Goal: Entertainment & Leisure: Consume media (video, audio)

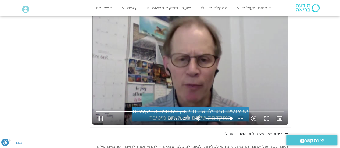
click at [232, 117] on input "Volume" at bounding box center [219, 118] width 27 height 3
click at [100, 112] on button "pause" at bounding box center [100, 118] width 13 height 13
type input "1559.378999"
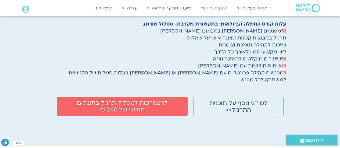
scroll to position [990, 0]
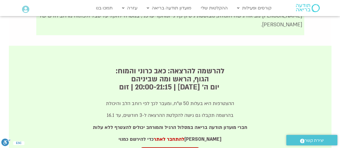
scroll to position [301, 0]
